Goal: Ask a question

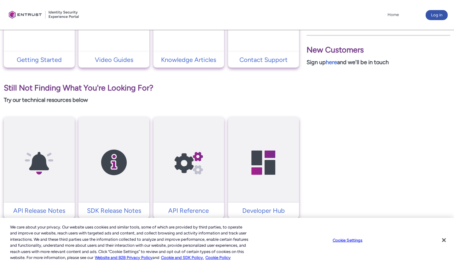
scroll to position [216, 0]
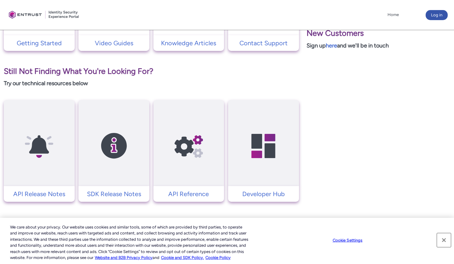
click at [444, 239] on button "Close" at bounding box center [444, 241] width 14 height 14
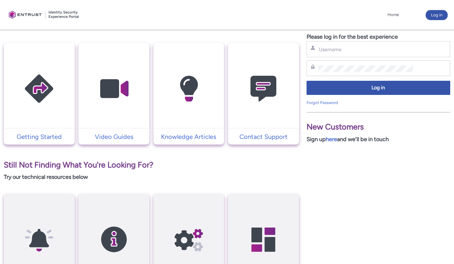
scroll to position [126, 0]
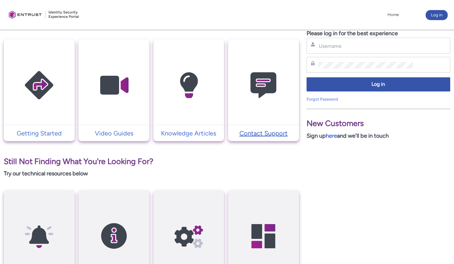
click at [270, 132] on p "Contact Support" at bounding box center [263, 133] width 65 height 9
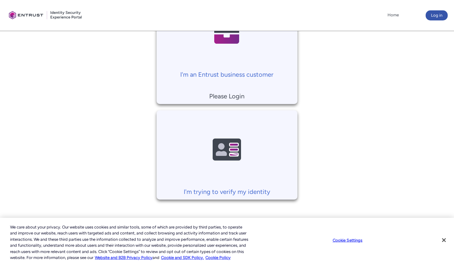
scroll to position [175, 0]
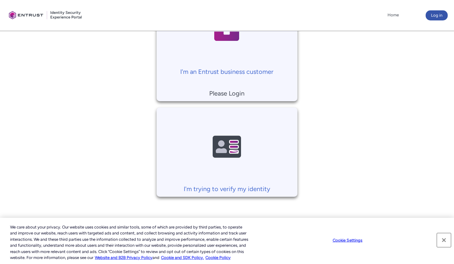
click at [444, 239] on button "Close" at bounding box center [444, 241] width 14 height 14
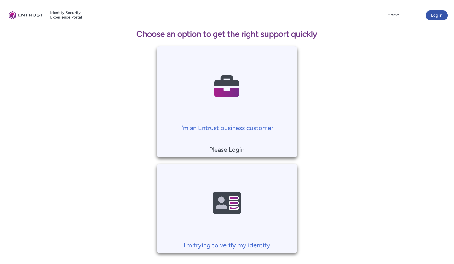
scroll to position [112, 0]
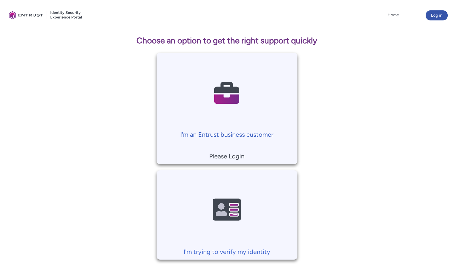
click at [242, 133] on p "I'm an Entrust business customer" at bounding box center [227, 134] width 134 height 9
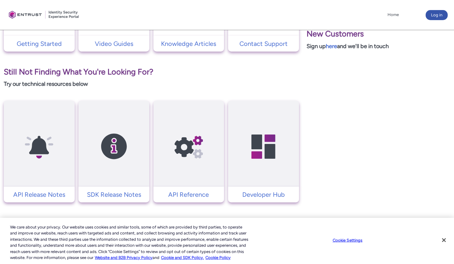
scroll to position [216, 0]
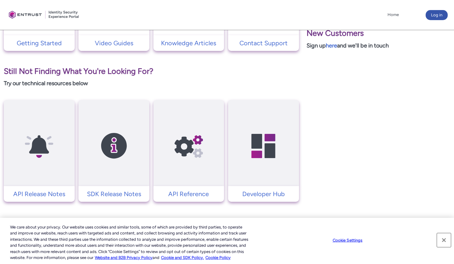
click at [444, 242] on button "Close" at bounding box center [444, 241] width 14 height 14
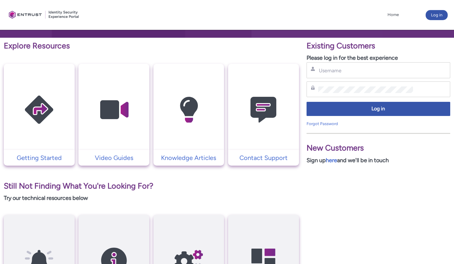
scroll to position [59, 0]
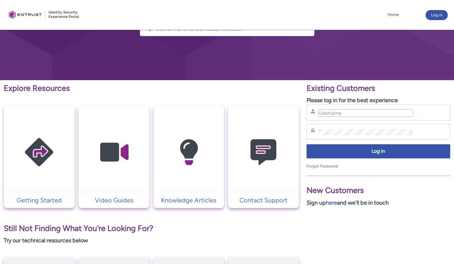
click at [340, 113] on input "Username" at bounding box center [365, 113] width 95 height 7
